Goal: Information Seeking & Learning: Learn about a topic

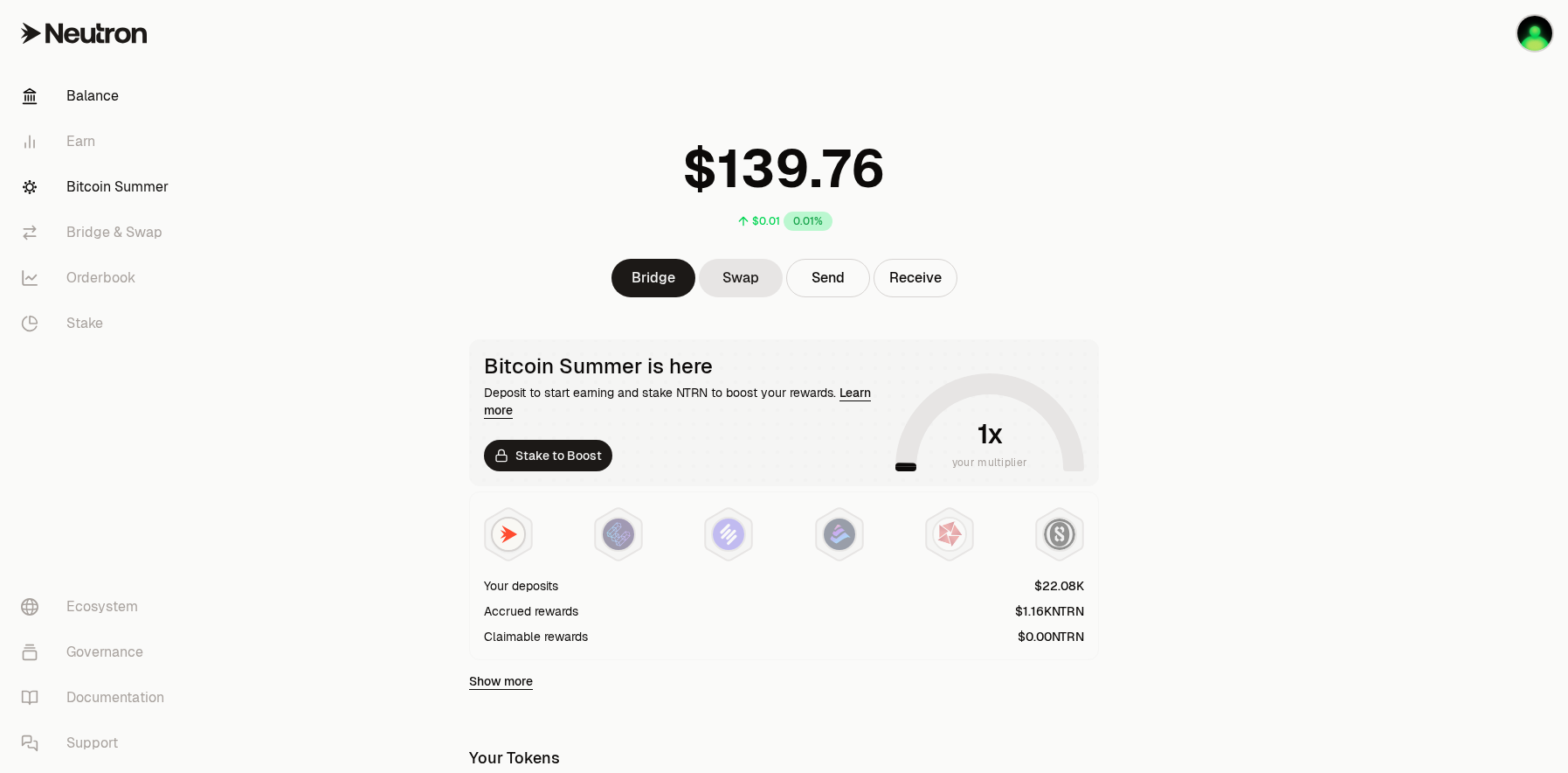
click at [77, 183] on link "Bitcoin Summer" at bounding box center [98, 187] width 182 height 45
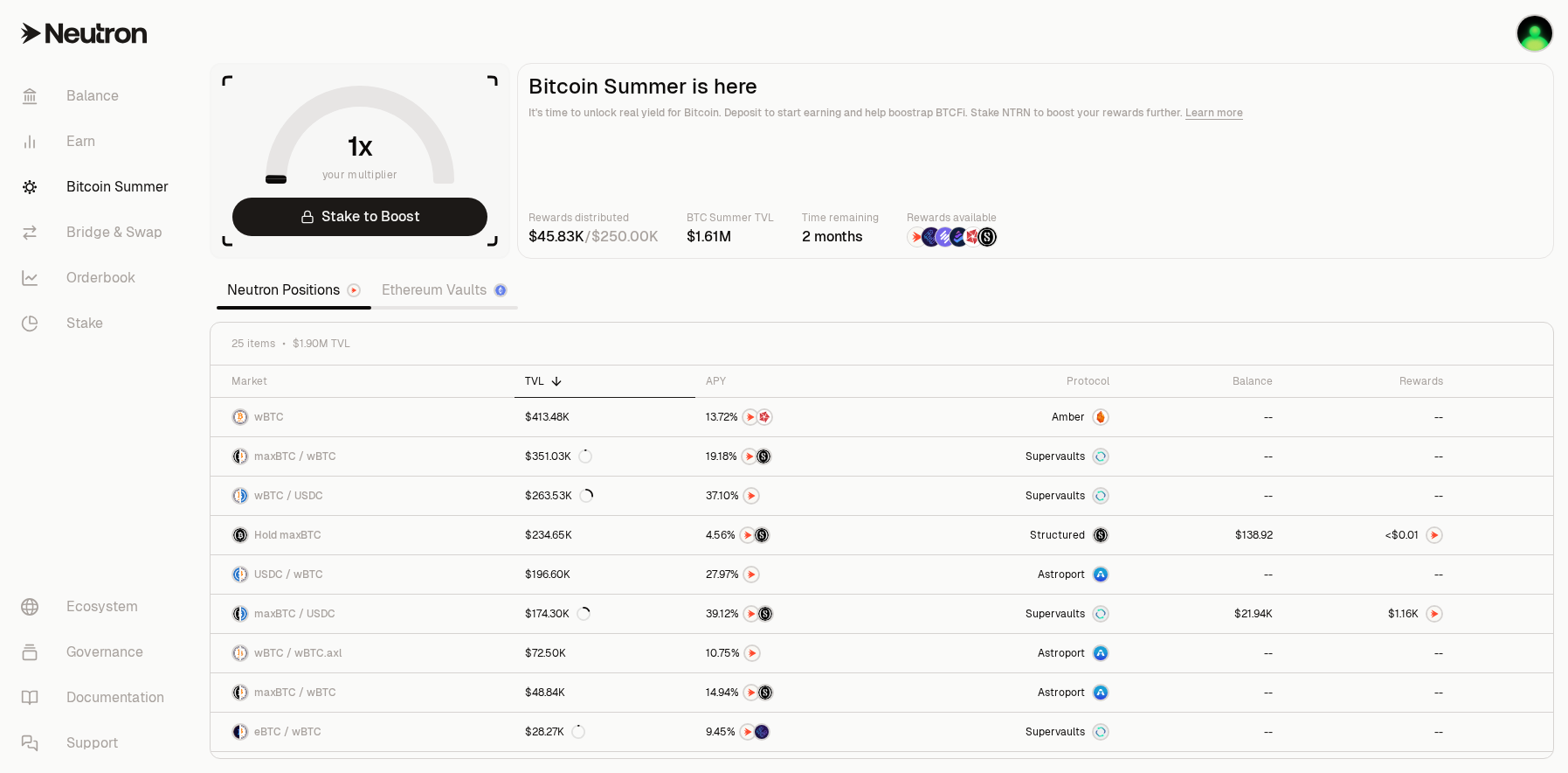
scroll to position [87, 0]
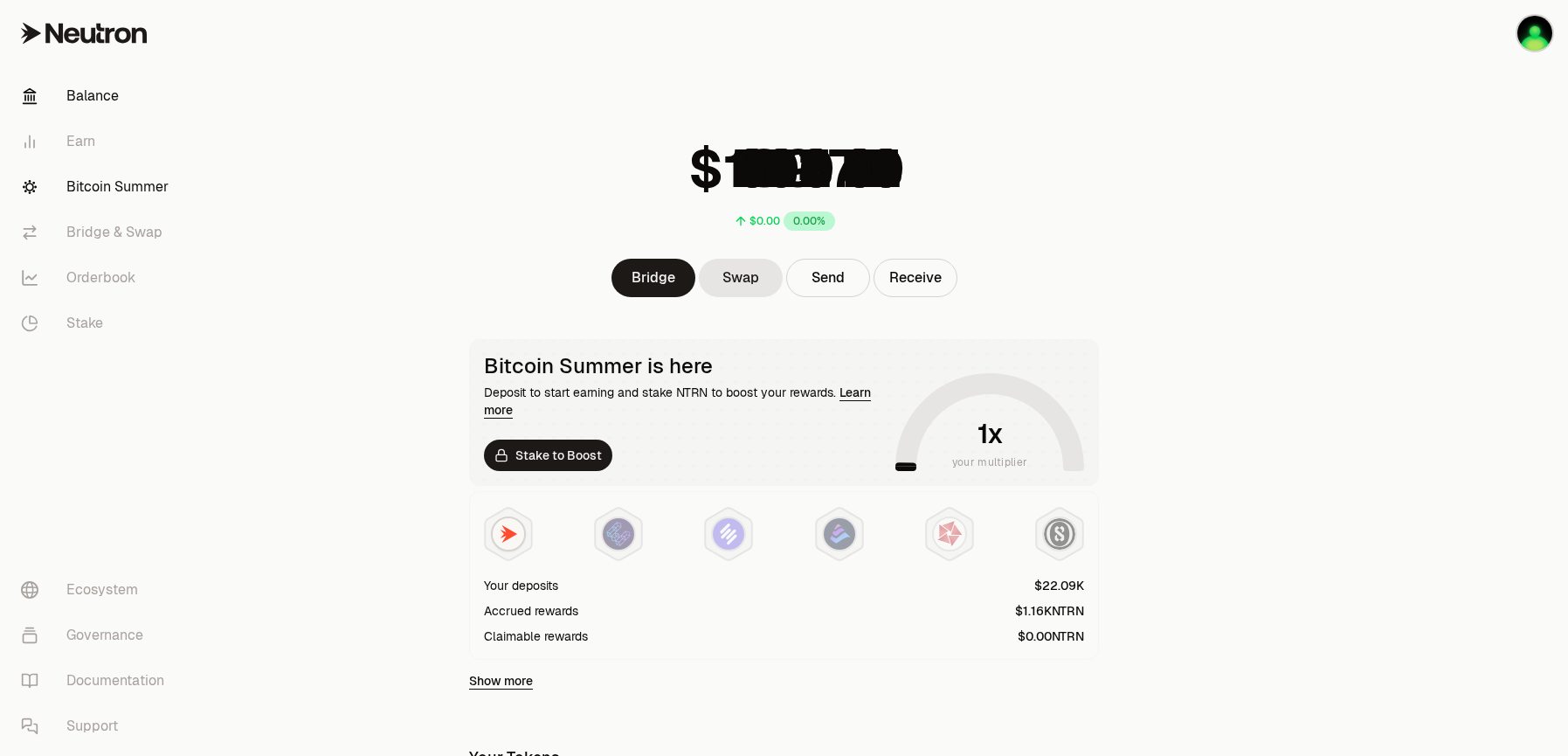
click at [124, 189] on link "Bitcoin Summer" at bounding box center [98, 187] width 182 height 45
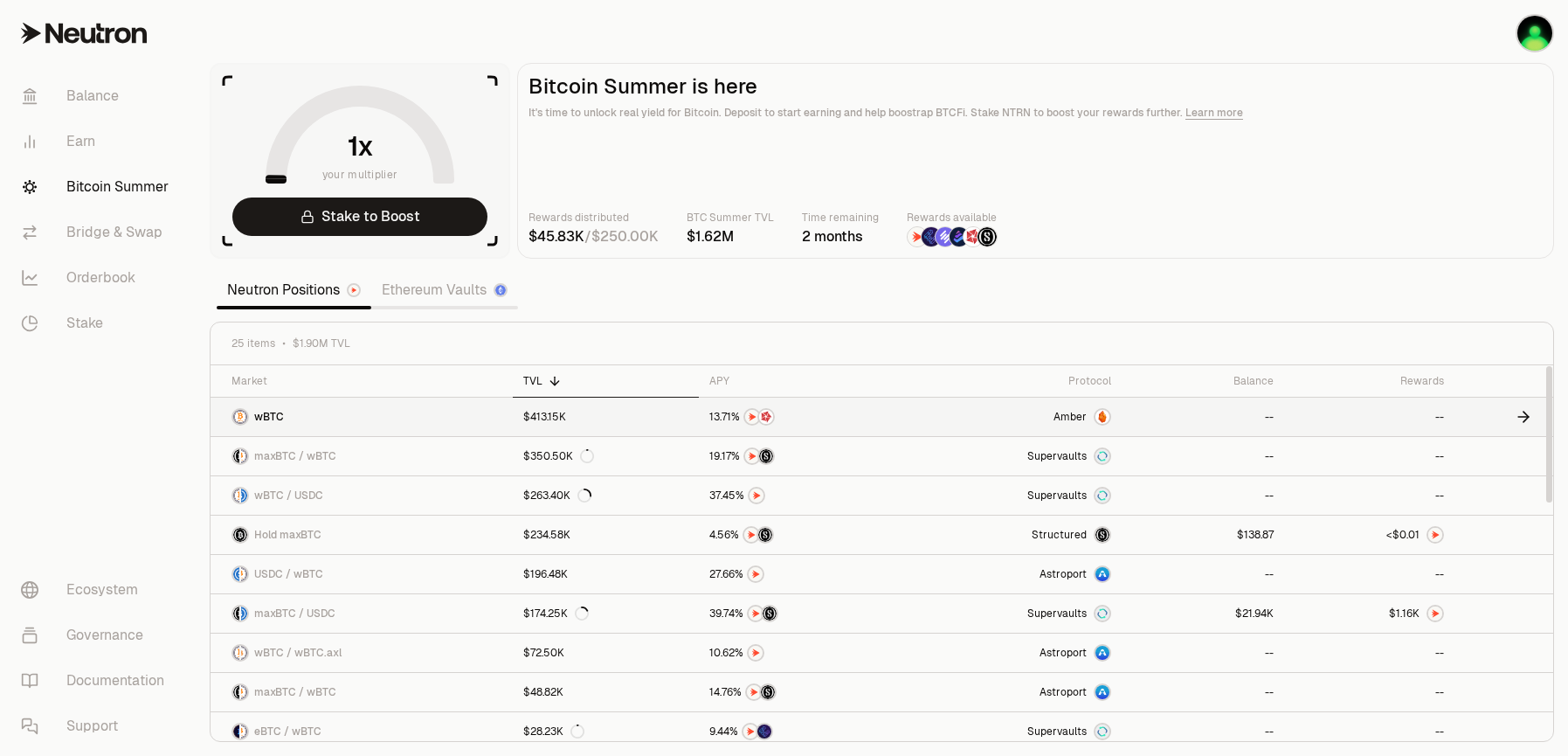
click at [1088, 418] on div "Amber" at bounding box center [1082, 417] width 58 height 17
